Goal: Check status: Check status

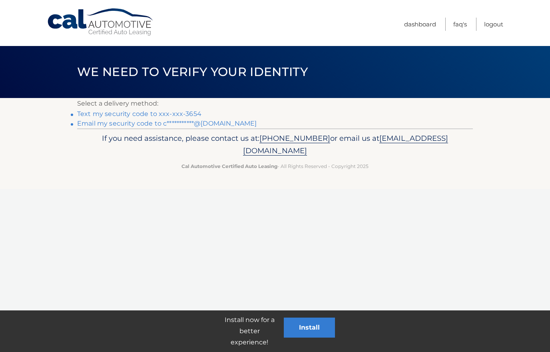
click at [271, 237] on div "Cal Automotive Menu Dashboard FAQ's Logout ×" at bounding box center [275, 176] width 550 height 352
click at [155, 116] on link "Text my security code to xxx-xxx-3654" at bounding box center [139, 114] width 124 height 8
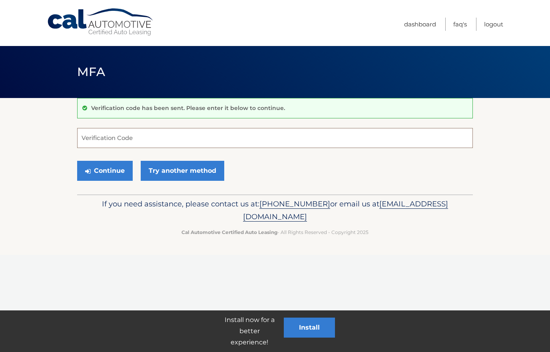
click at [181, 132] on input "Verification Code" at bounding box center [275, 138] width 396 height 20
click at [182, 239] on footer "If you need assistance, please contact us at: 609-807-3200 or email us at Custo…" at bounding box center [275, 224] width 550 height 61
click at [163, 170] on link "Try another method" at bounding box center [183, 171] width 84 height 20
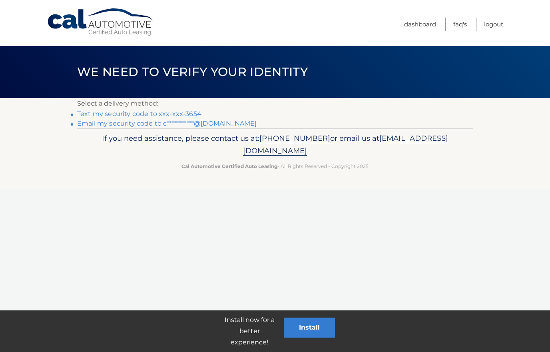
click at [164, 114] on link "Text my security code to xxx-xxx-3654" at bounding box center [139, 114] width 124 height 8
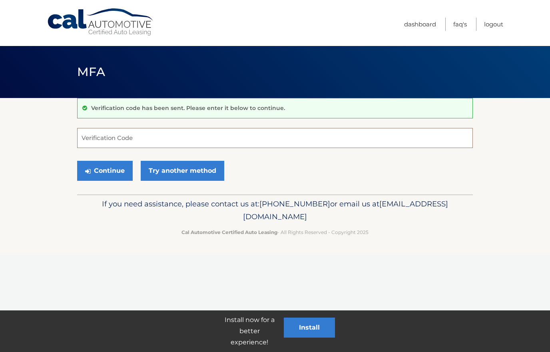
click at [139, 140] on input "Verification Code" at bounding box center [275, 138] width 396 height 20
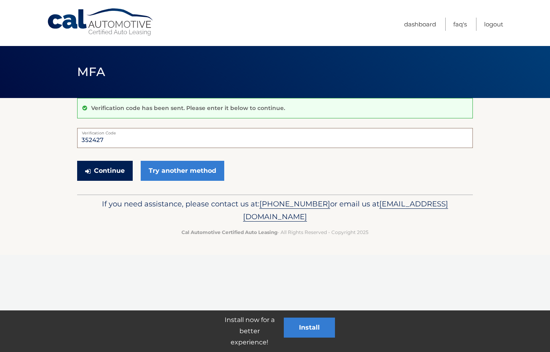
type input "352427"
click at [115, 174] on button "Continue" at bounding box center [105, 171] width 56 height 20
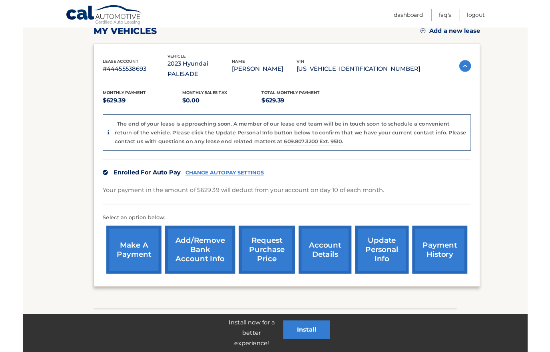
scroll to position [150, 0]
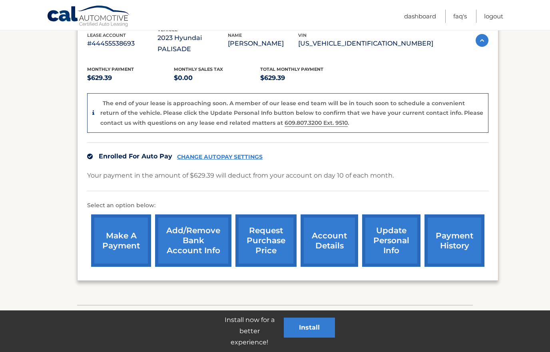
drag, startPoint x: 311, startPoint y: 324, endPoint x: 294, endPoint y: 177, distance: 148.1
click at [311, 324] on button "Install" at bounding box center [309, 327] width 51 height 20
click at [341, 147] on div "Enrolled For Auto Pay CHANGE AUTOPAY SETTINGS" at bounding box center [287, 156] width 401 height 28
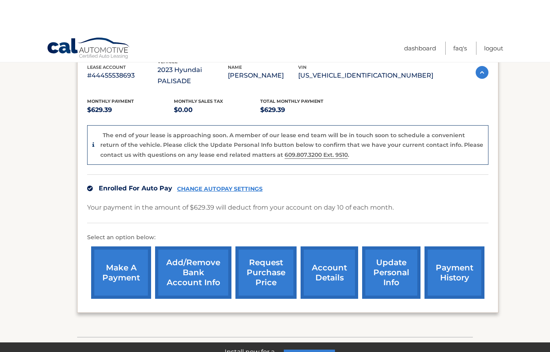
click at [311, 261] on link "account details" at bounding box center [330, 240] width 58 height 52
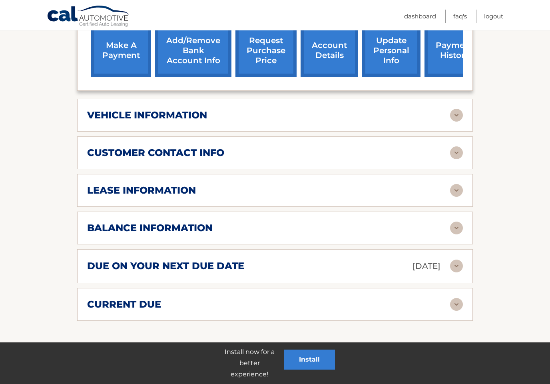
scroll to position [301, 0]
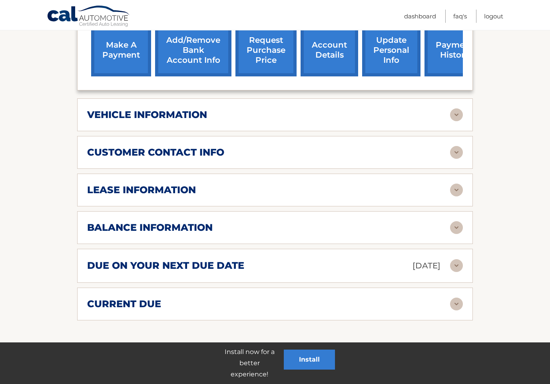
click at [457, 184] on img at bounding box center [456, 190] width 13 height 13
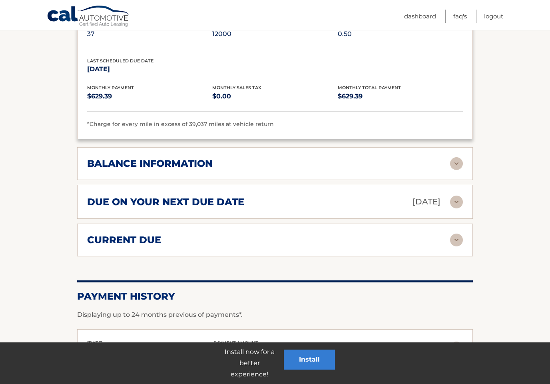
scroll to position [515, 0]
click at [455, 157] on img at bounding box center [456, 163] width 13 height 13
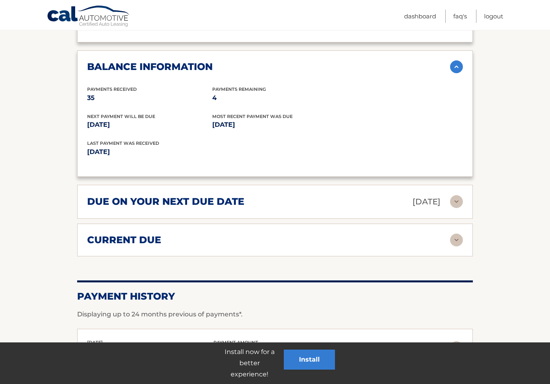
scroll to position [612, 0]
click at [456, 195] on img at bounding box center [456, 201] width 13 height 13
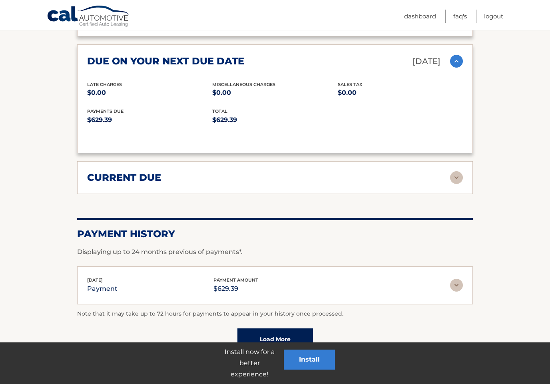
scroll to position [754, 0]
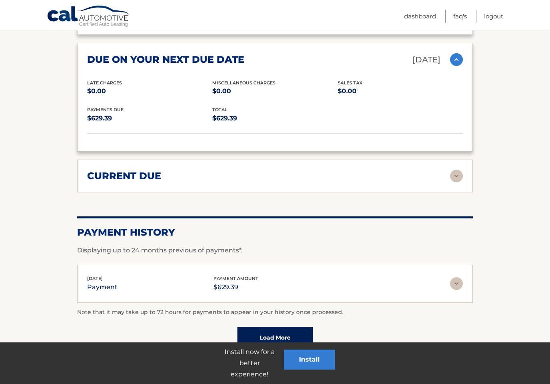
click at [452, 160] on div "current due Late Charges $0.00 Miscelleneous Charges* $0.00 Sales Tax $0.00 pay…" at bounding box center [275, 176] width 396 height 33
click at [457, 170] on img at bounding box center [456, 176] width 13 height 13
